Goal: Task Accomplishment & Management: Manage account settings

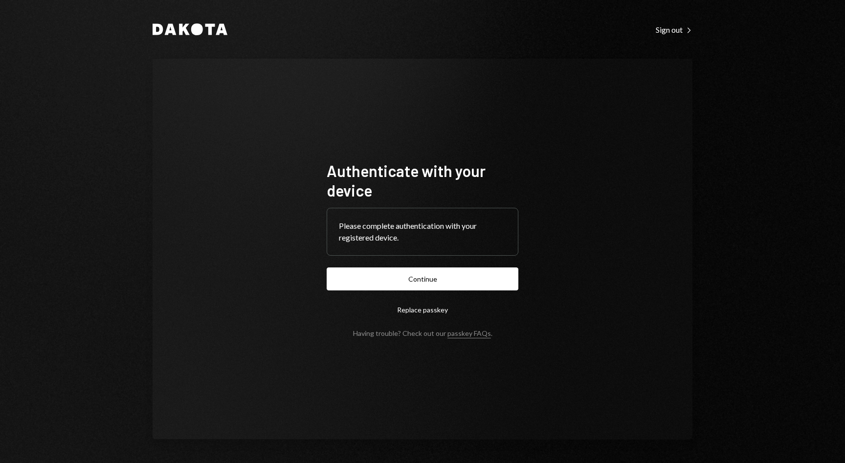
click at [397, 297] on form "Authenticate with your device Please complete authentication with your register…" at bounding box center [423, 249] width 192 height 177
click at [406, 289] on button "Continue" at bounding box center [423, 278] width 192 height 23
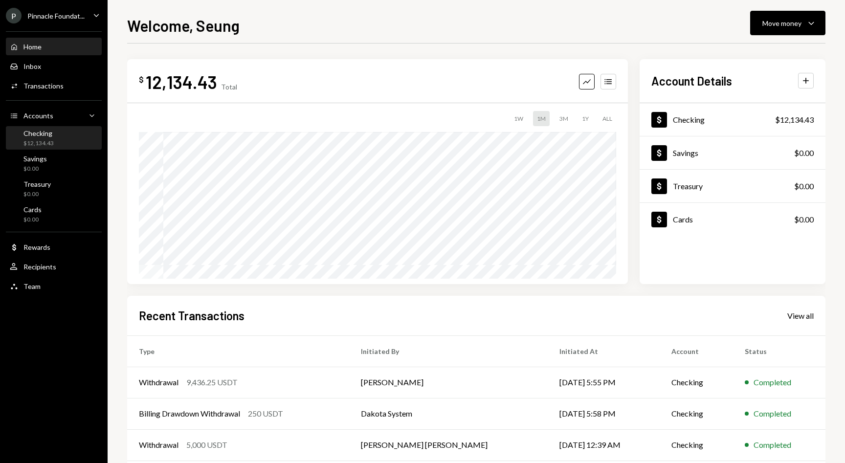
click at [48, 131] on div "Checking" at bounding box center [38, 133] width 30 height 8
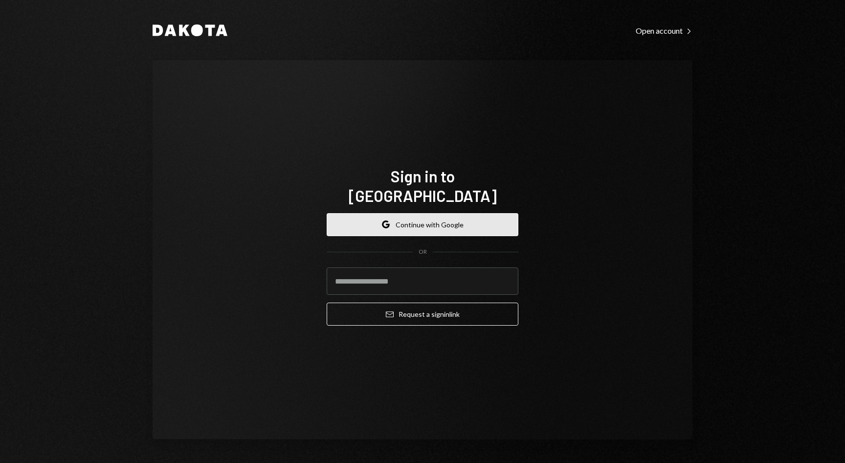
click at [435, 223] on button "Google Continue with Google" at bounding box center [423, 224] width 192 height 23
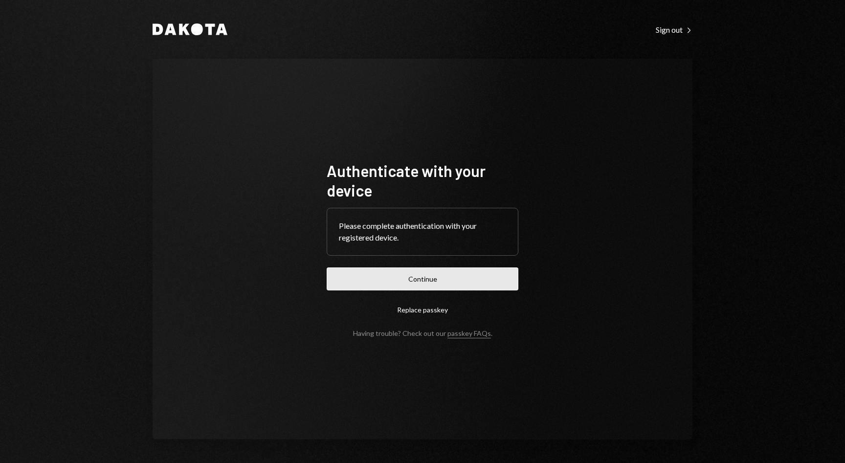
click at [410, 285] on button "Continue" at bounding box center [423, 278] width 192 height 23
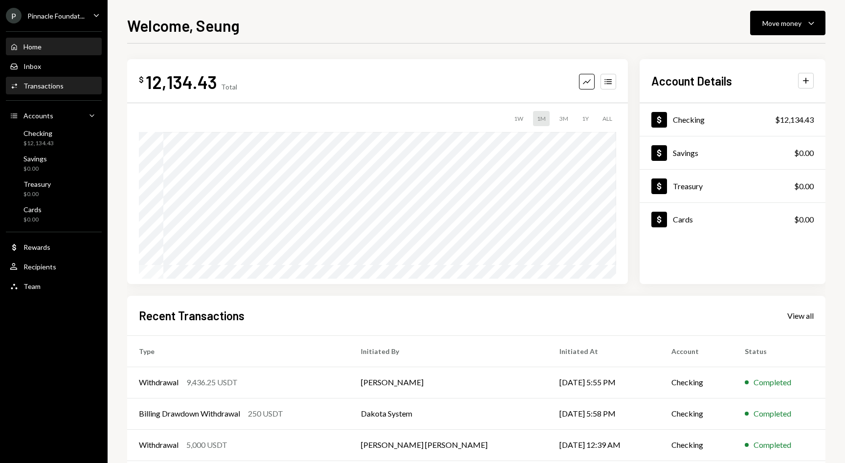
click at [61, 87] on div "Transactions" at bounding box center [43, 86] width 40 height 8
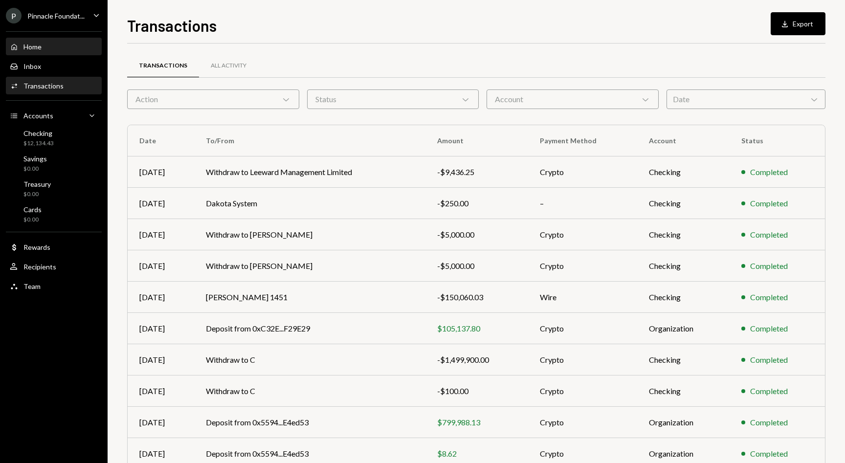
click at [44, 47] on div "Home Home" at bounding box center [54, 47] width 88 height 9
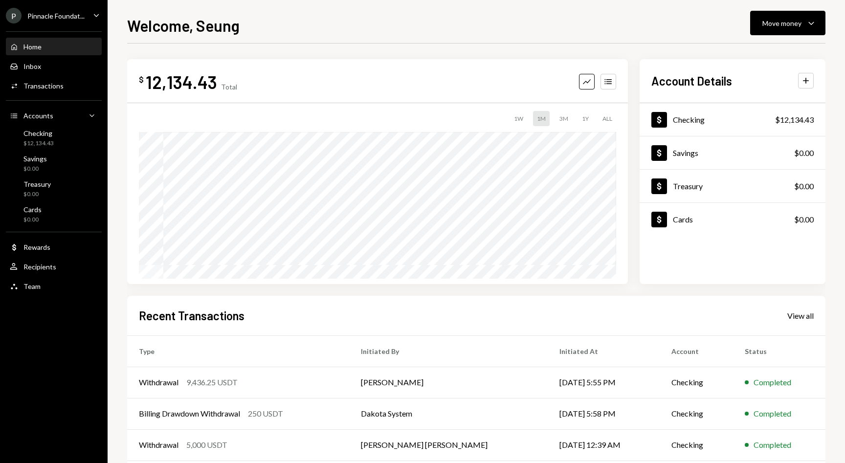
click at [39, 76] on div "Home Home Inbox Inbox Activities Transactions Accounts Accounts Caret Down Chec…" at bounding box center [54, 160] width 108 height 271
click at [40, 83] on div "Transactions" at bounding box center [43, 86] width 40 height 8
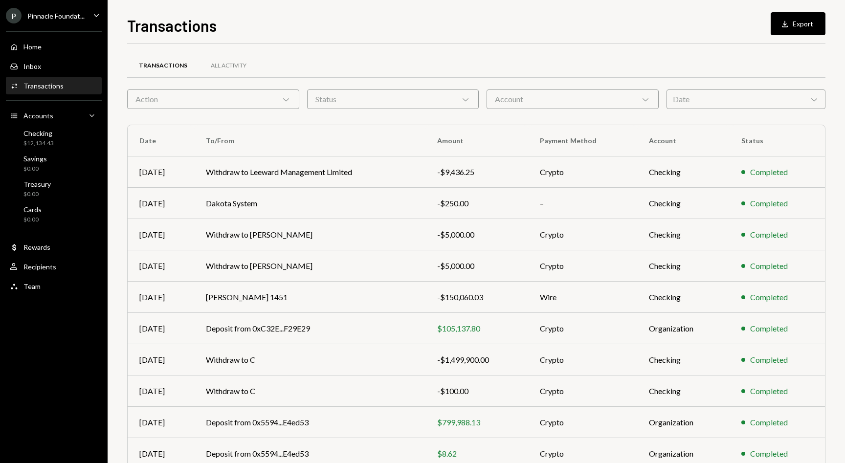
click at [37, 81] on div "Activities Transactions" at bounding box center [54, 86] width 88 height 17
click at [37, 88] on div "Transactions" at bounding box center [43, 86] width 40 height 8
